Goal: Information Seeking & Learning: Learn about a topic

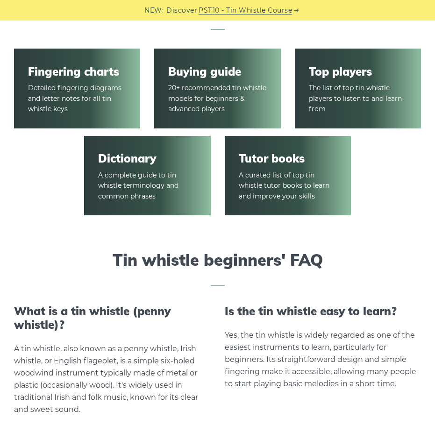
scroll to position [1355, 0]
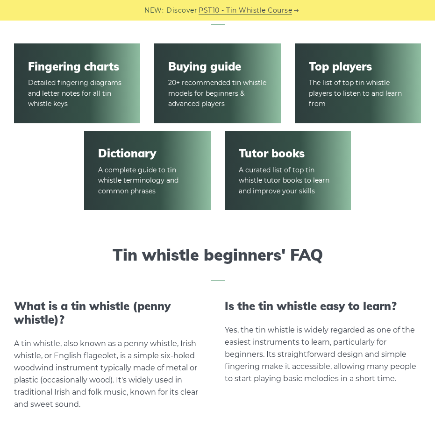
drag, startPoint x: 132, startPoint y: 168, endPoint x: 143, endPoint y: 164, distance: 11.5
drag, startPoint x: 143, startPoint y: 164, endPoint x: 128, endPoint y: 166, distance: 15.1
drag, startPoint x: 128, startPoint y: 166, endPoint x: 112, endPoint y: 153, distance: 20.7
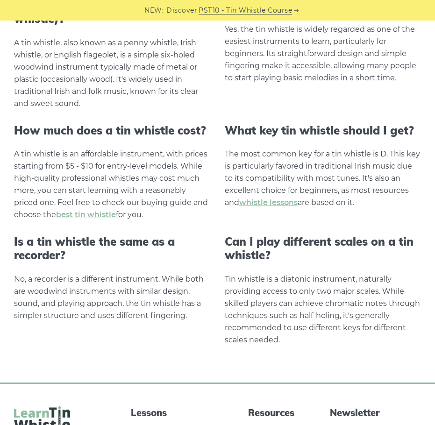
scroll to position [1863, 0]
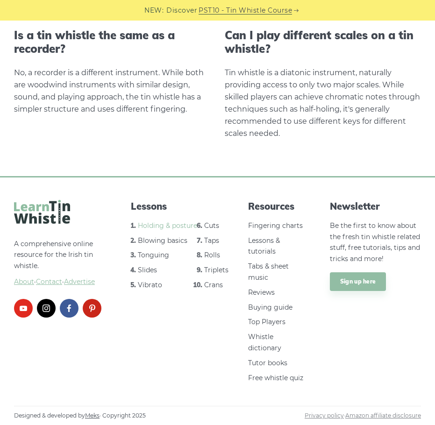
click at [156, 224] on link "Holding & posture" at bounding box center [167, 226] width 59 height 8
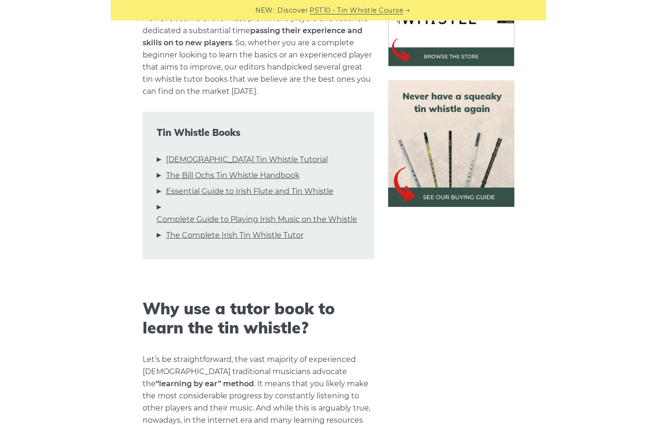
scroll to position [315, 0]
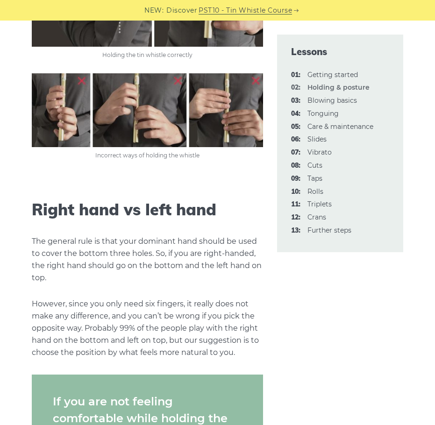
scroll to position [608, 0]
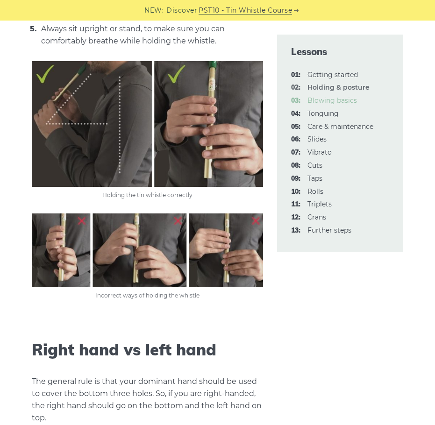
click at [339, 101] on link "03: Blowing basics" at bounding box center [333, 100] width 50 height 8
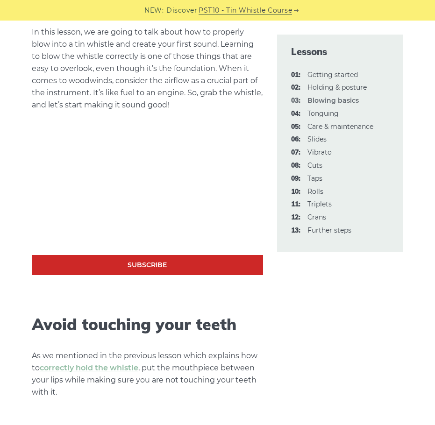
scroll to position [268, 0]
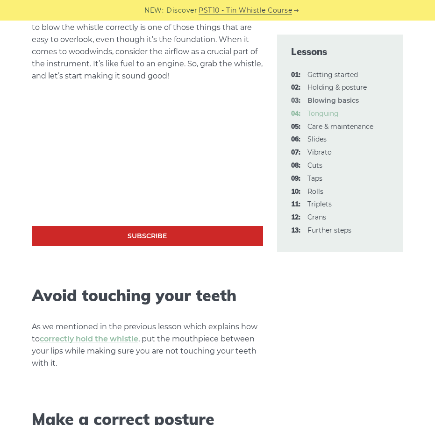
click at [325, 115] on link "04: Tonguing" at bounding box center [323, 113] width 31 height 8
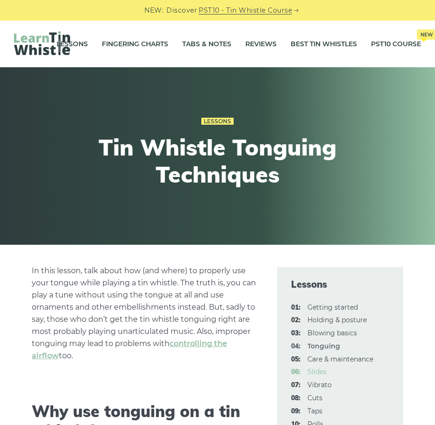
click at [320, 373] on link "06: Slides" at bounding box center [317, 372] width 19 height 8
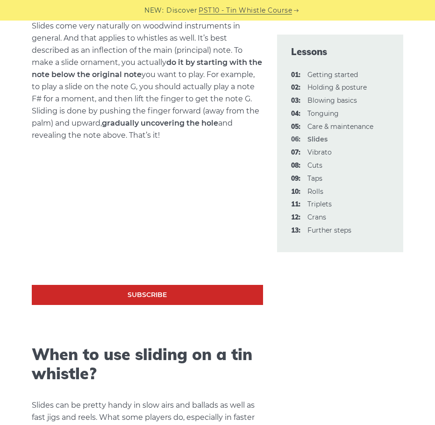
scroll to position [339, 0]
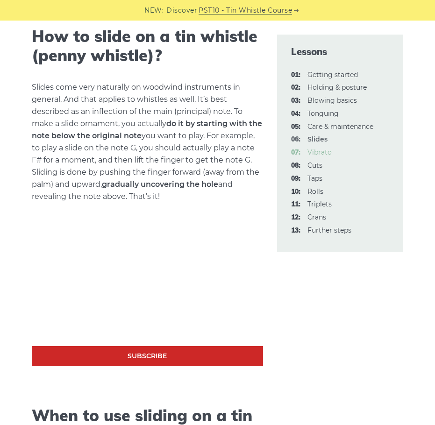
click at [314, 152] on link "07: Vibrato" at bounding box center [320, 152] width 24 height 8
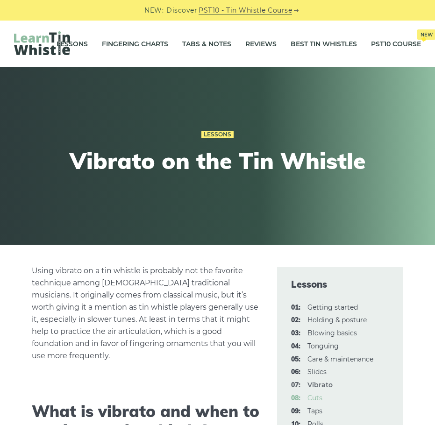
click at [317, 400] on link "08: Cuts" at bounding box center [315, 398] width 15 height 8
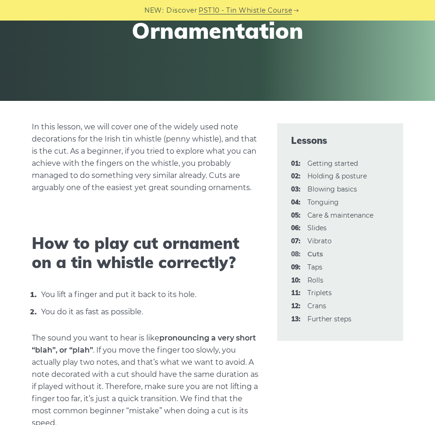
scroll to position [139, 0]
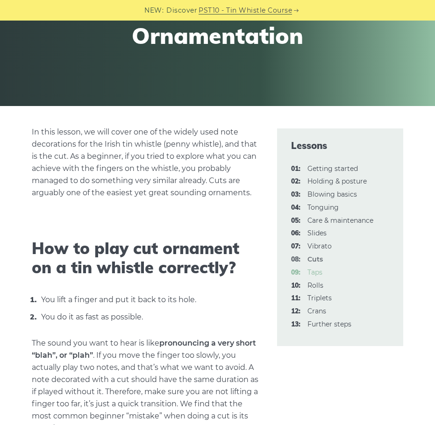
click at [317, 272] on link "09: Taps" at bounding box center [315, 272] width 15 height 8
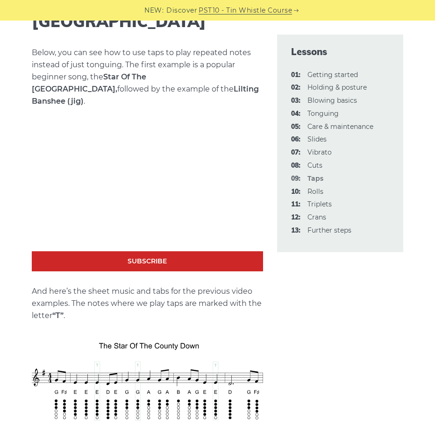
scroll to position [1246, 0]
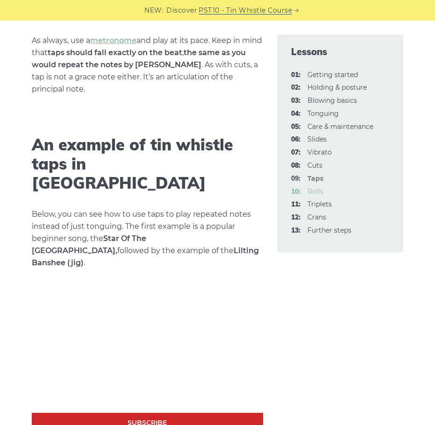
click at [316, 192] on link "10: Rolls" at bounding box center [316, 191] width 16 height 8
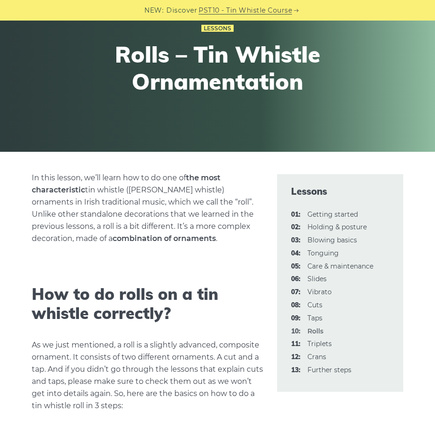
scroll to position [187, 0]
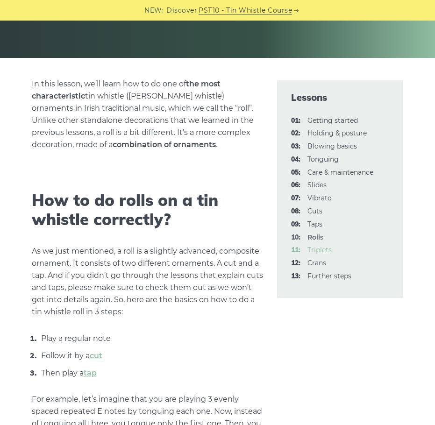
click at [321, 250] on link "11: Triplets" at bounding box center [320, 250] width 24 height 8
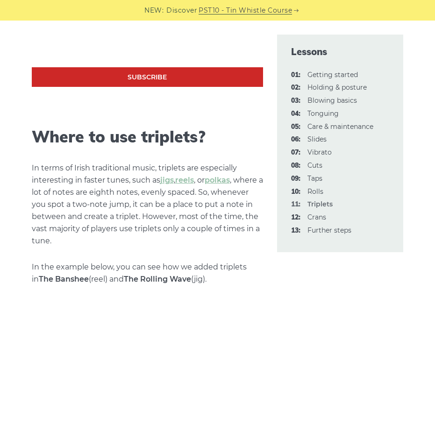
scroll to position [717, 0]
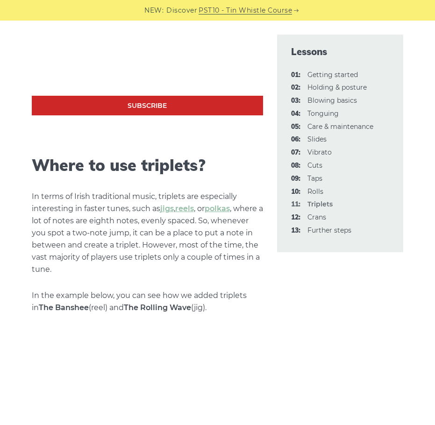
click at [306, 218] on li "12: Crans" at bounding box center [340, 217] width 98 height 11
click at [322, 218] on link "12: Crans" at bounding box center [317, 217] width 19 height 8
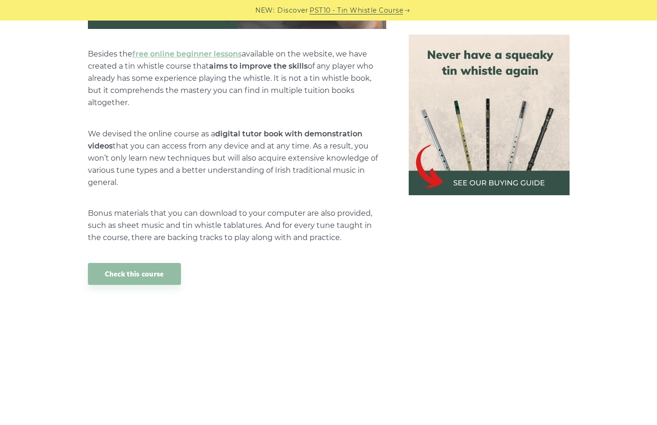
scroll to position [3699, 0]
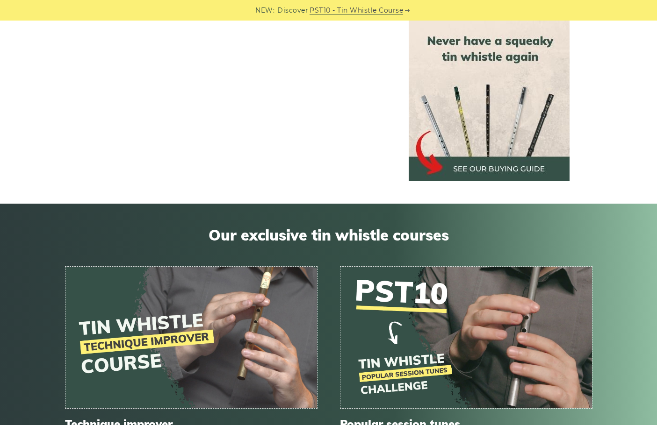
scroll to position [4192, 0]
